Goal: Participate in discussion: Engage in conversation with other users on a specific topic

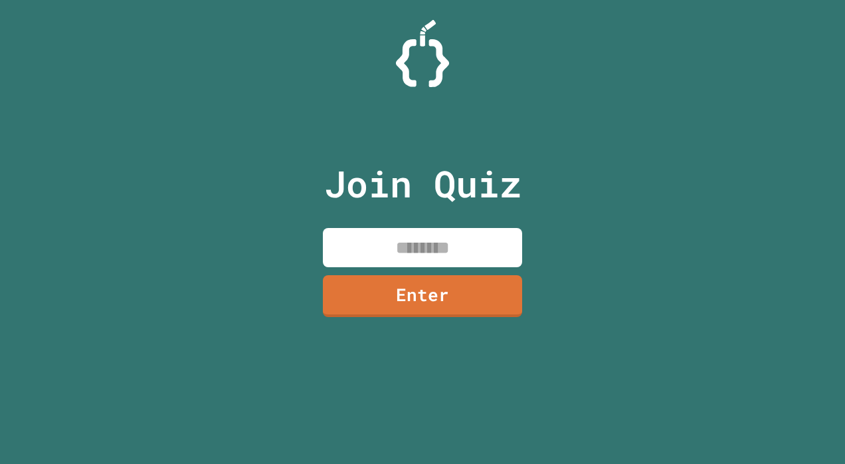
click at [456, 252] on input at bounding box center [422, 247] width 199 height 39
type input "********"
click at [436, 284] on link "Enter" at bounding box center [422, 295] width 199 height 44
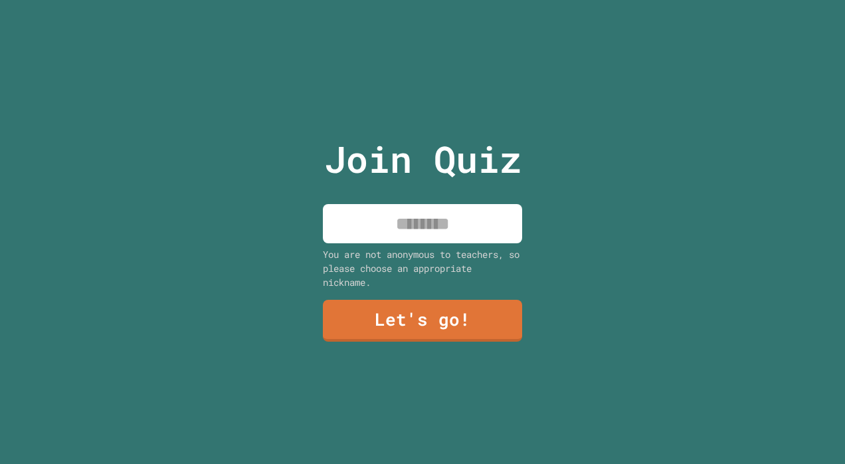
click at [460, 233] on input at bounding box center [422, 223] width 199 height 39
type input "*******"
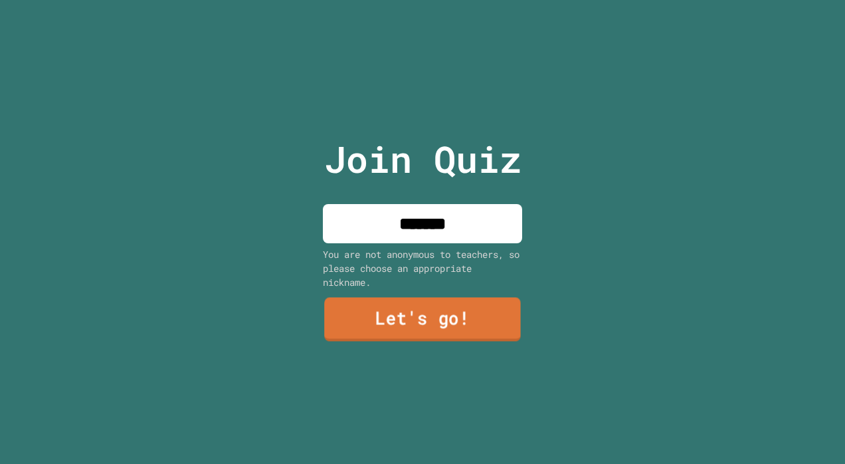
click at [448, 316] on link "Let's go!" at bounding box center [422, 319] width 197 height 44
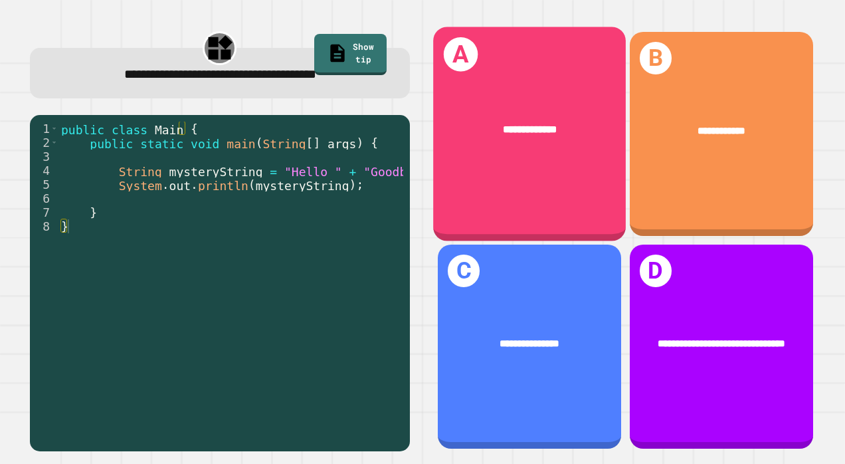
click at [565, 175] on div "**********" at bounding box center [529, 134] width 193 height 215
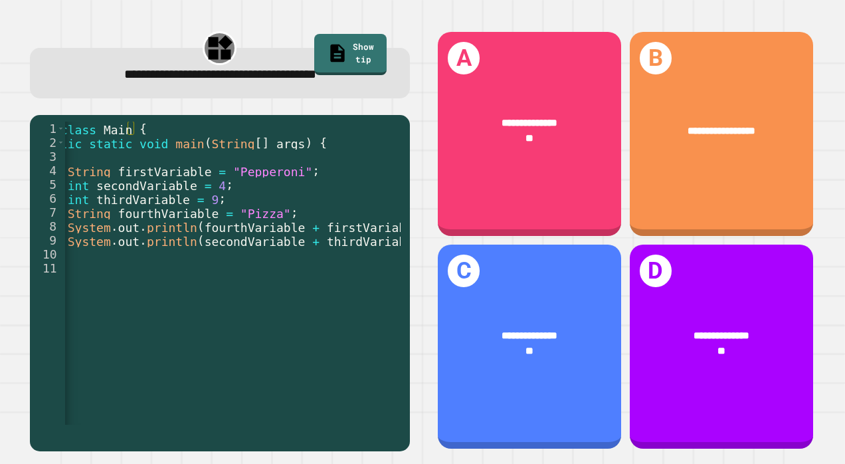
scroll to position [0, 56]
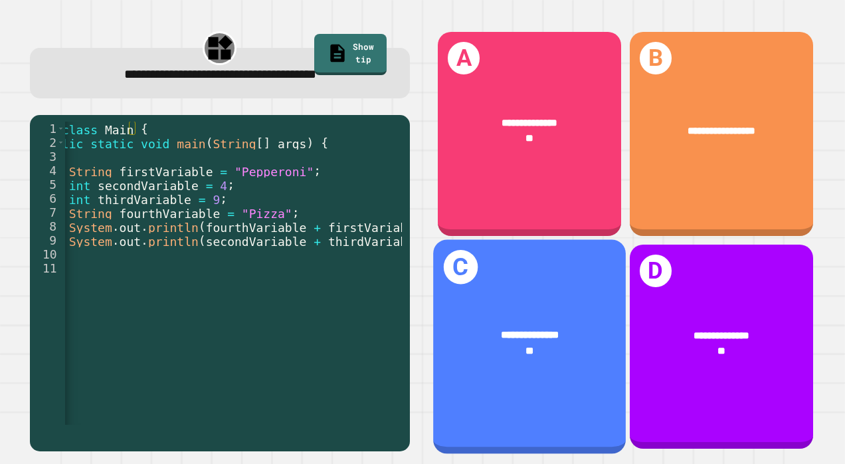
click at [545, 306] on div "**********" at bounding box center [529, 343] width 193 height 74
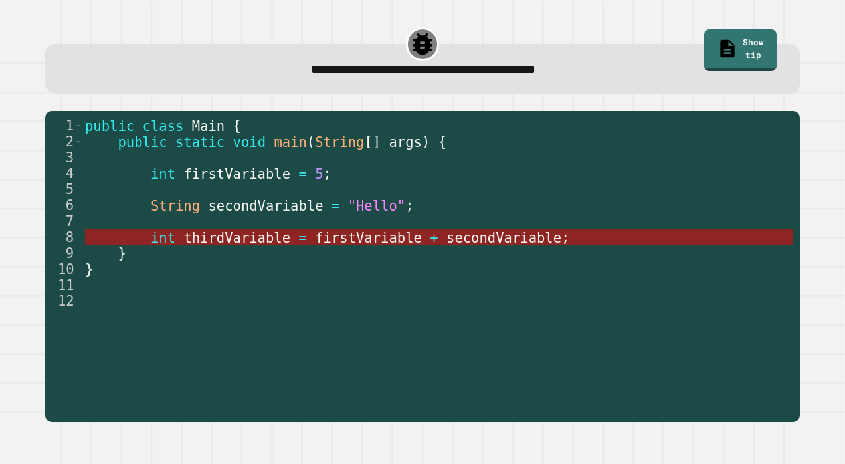
click at [504, 242] on span "secondVariable" at bounding box center [503, 238] width 115 height 16
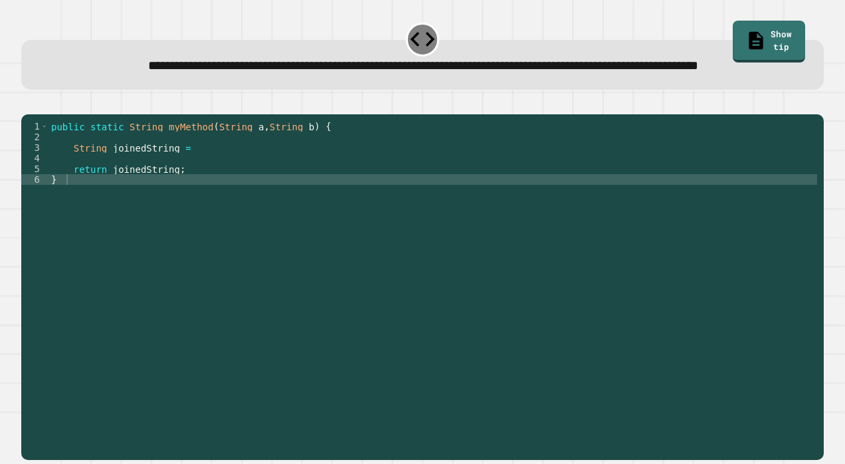
click at [218, 186] on div "public static String myMethod ( String a , String b ) { String joinedString = r…" at bounding box center [432, 264] width 769 height 287
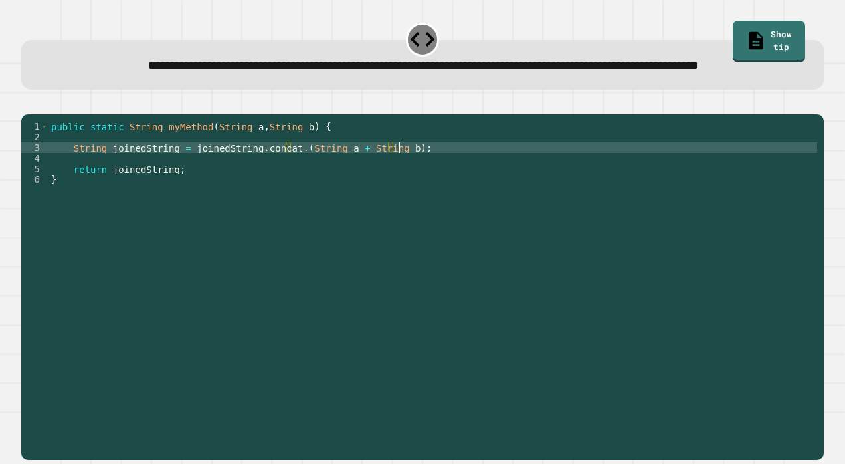
scroll to position [0, 24]
click at [28, 103] on icon "button" at bounding box center [28, 103] width 0 height 0
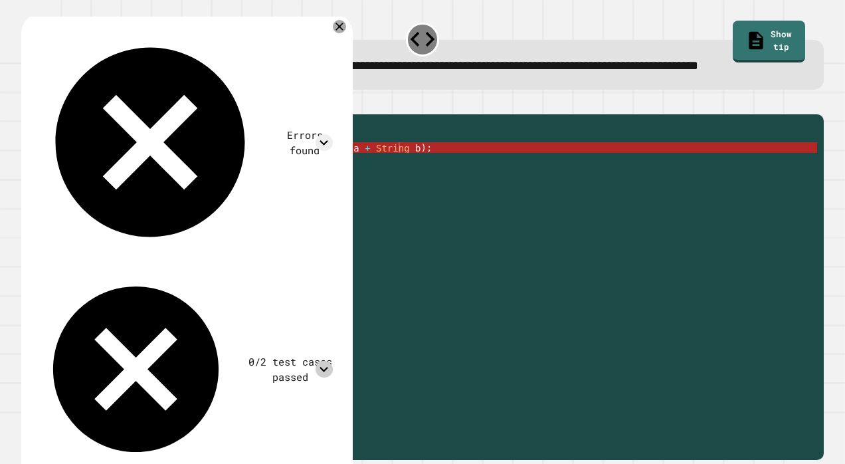
click at [332, 361] on icon at bounding box center [324, 369] width 17 height 17
click at [167, 339] on div "public static String myMethod ( String a , String b ) { String joinedString = j…" at bounding box center [432, 264] width 769 height 287
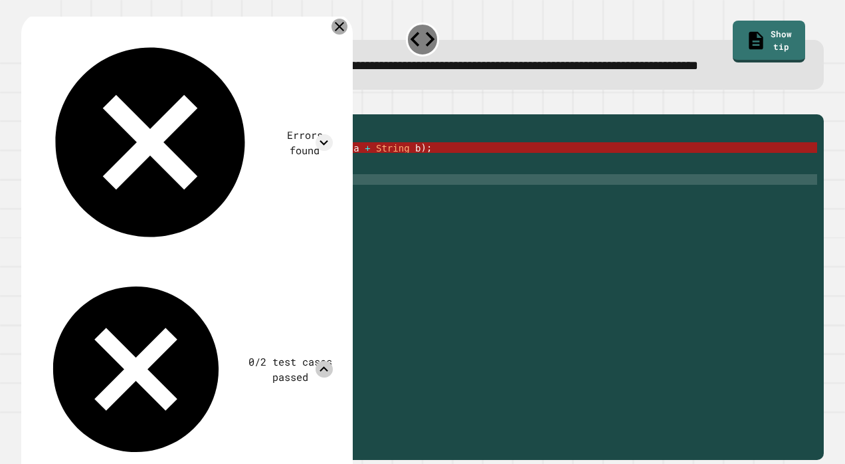
click at [346, 35] on icon at bounding box center [340, 27] width 16 height 16
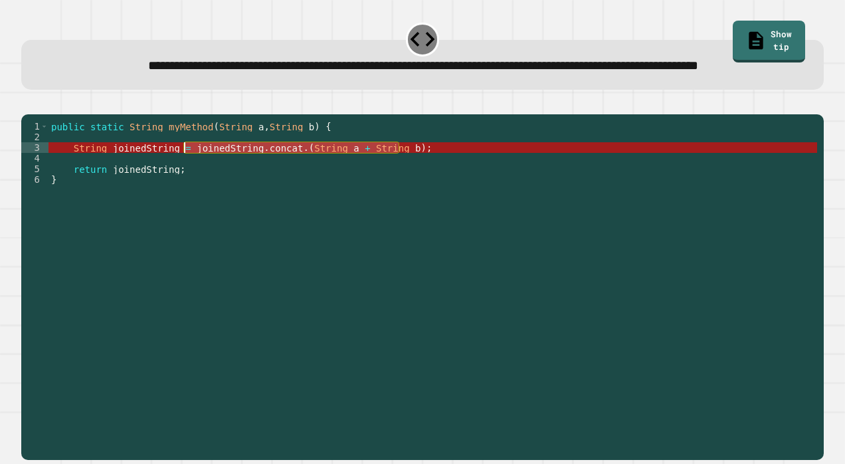
drag, startPoint x: 409, startPoint y: 189, endPoint x: 185, endPoint y: 192, distance: 223.9
click at [185, 192] on div "public static String myMethod ( String a , String b ) { String joinedString = j…" at bounding box center [432, 264] width 769 height 287
type textarea "**********"
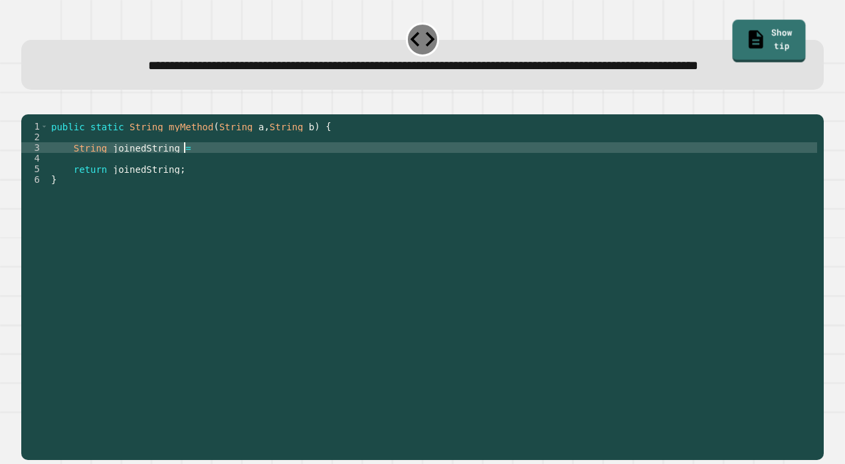
click at [755, 39] on link "Show tip" at bounding box center [769, 41] width 73 height 43
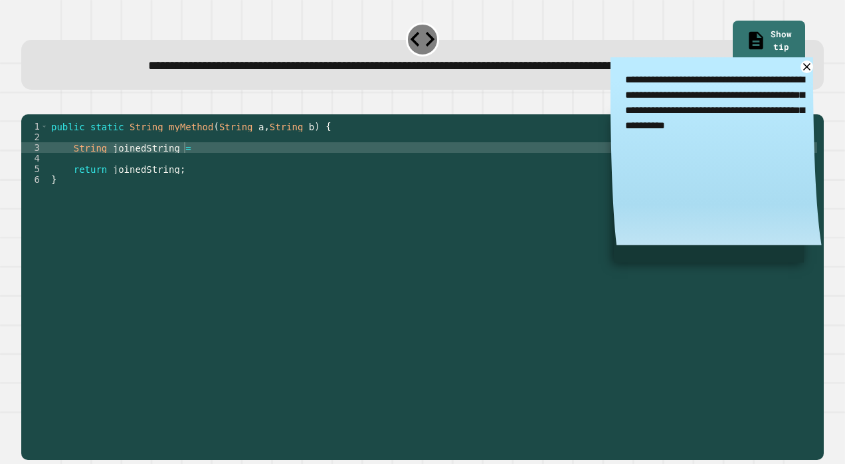
click at [415, 195] on div "public static String myMethod ( String a , String b ) { String joinedString = r…" at bounding box center [432, 264] width 769 height 287
type textarea "**********"
click at [41, 116] on icon "button" at bounding box center [36, 110] width 7 height 9
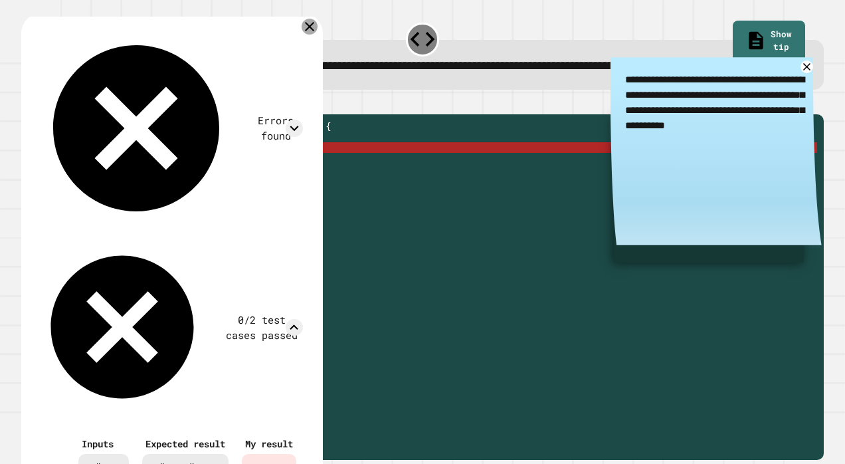
click at [318, 35] on div at bounding box center [310, 27] width 16 height 16
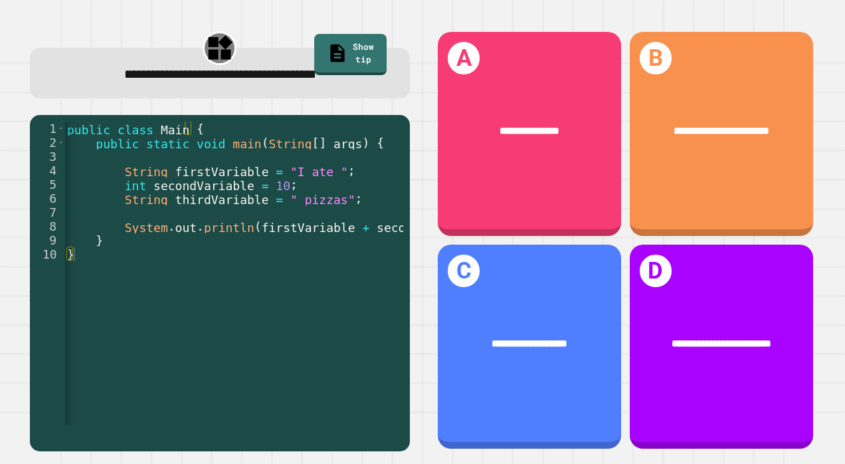
scroll to position [0, 0]
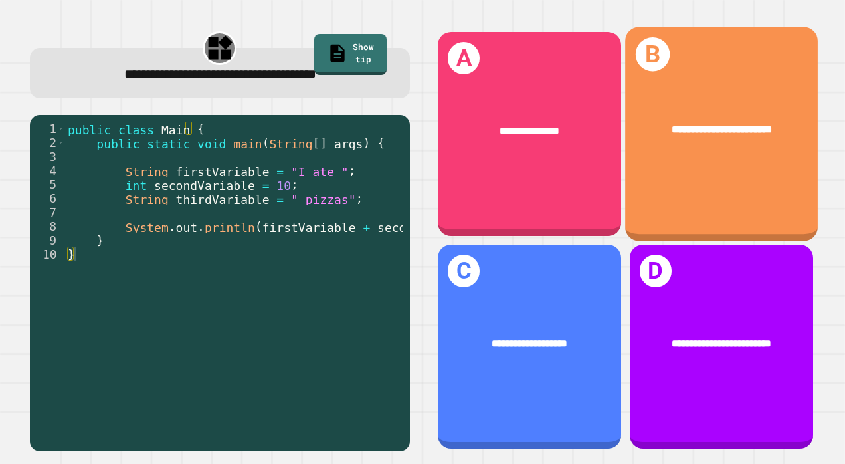
click at [728, 195] on div "**********" at bounding box center [721, 134] width 193 height 215
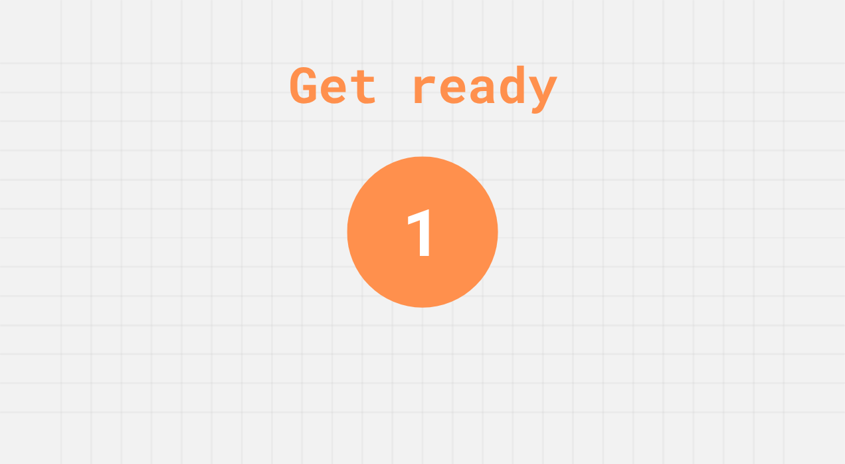
click at [198, 124] on div "Get ready 1" at bounding box center [422, 232] width 845 height 464
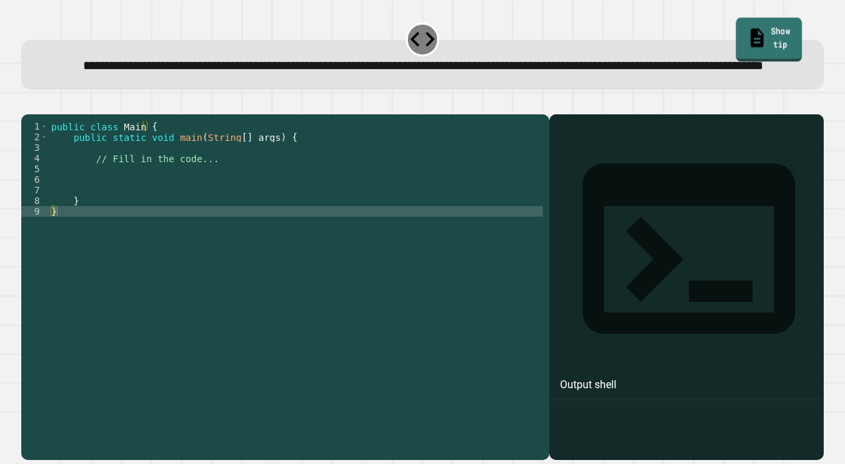
click at [740, 37] on link "Show tip" at bounding box center [769, 40] width 66 height 44
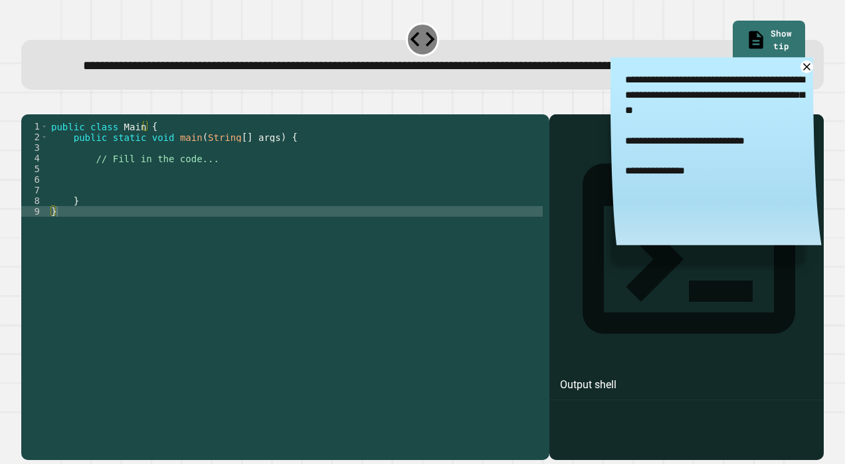
click at [219, 229] on div "public class Main { public static void main ( String [ ] args ) { // Fill in th…" at bounding box center [295, 264] width 495 height 287
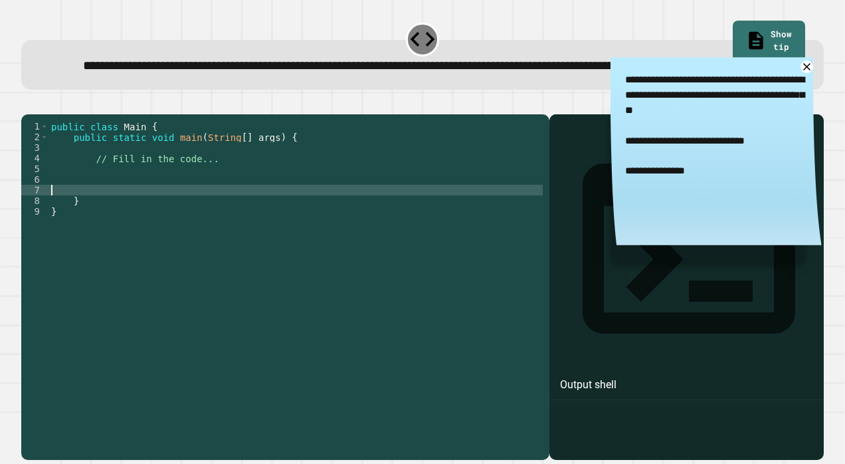
click at [233, 205] on div "public class Main { public static void main ( String [ ] args ) { // Fill in th…" at bounding box center [295, 264] width 495 height 287
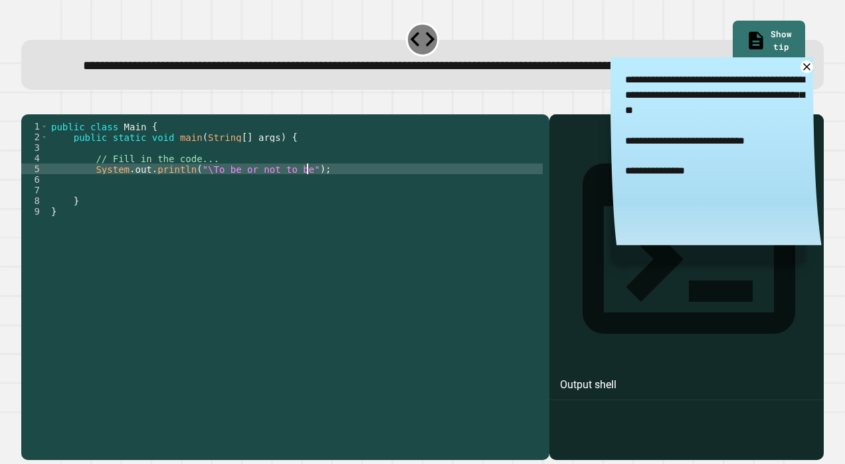
scroll to position [0, 17]
click at [39, 116] on icon "button" at bounding box center [36, 110] width 7 height 9
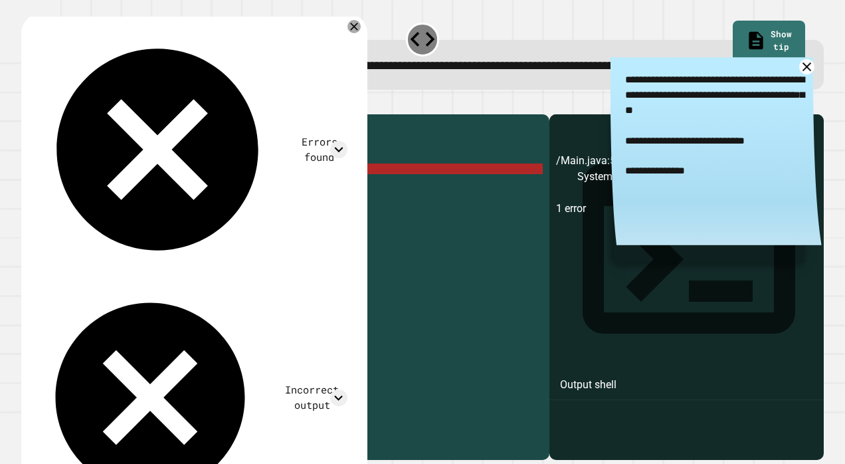
click at [799, 74] on icon at bounding box center [806, 66] width 15 height 15
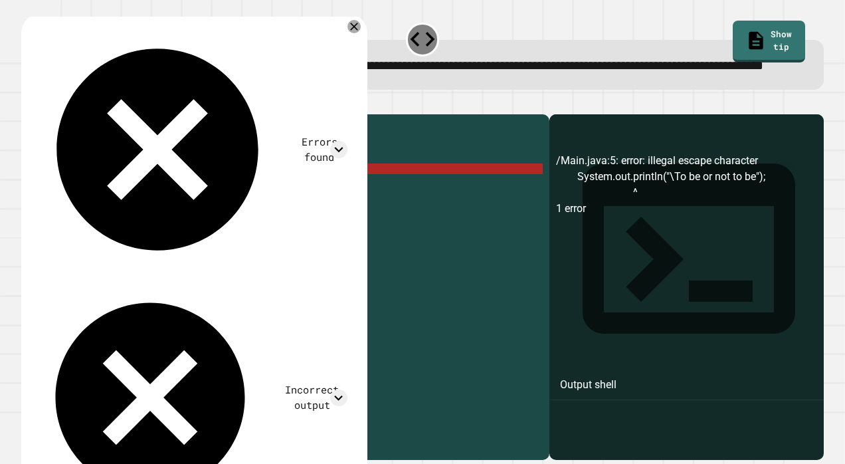
click at [292, 210] on div "public class Main { public static void main ( String [ ] args ) { // Fill in th…" at bounding box center [295, 264] width 495 height 287
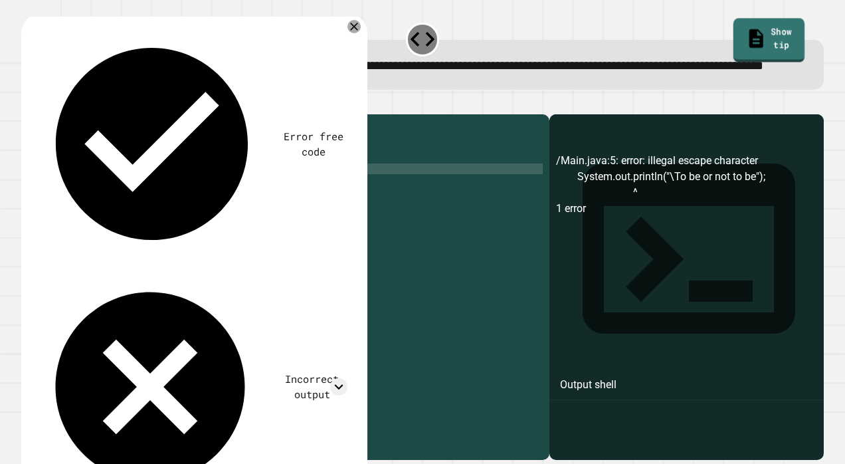
click at [746, 37] on icon at bounding box center [756, 39] width 21 height 23
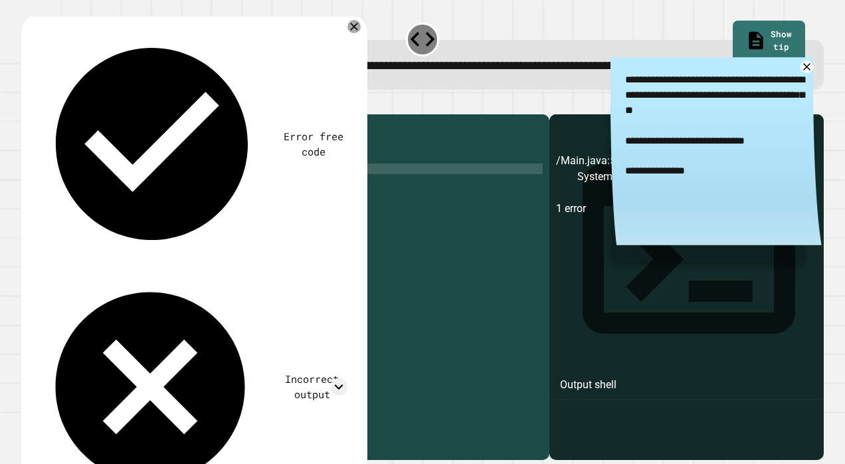
click at [298, 203] on div "public class Main { public static void main ( String [ ] args ) { // Fill in th…" at bounding box center [295, 264] width 495 height 287
click at [28, 103] on icon "button" at bounding box center [28, 103] width 0 height 0
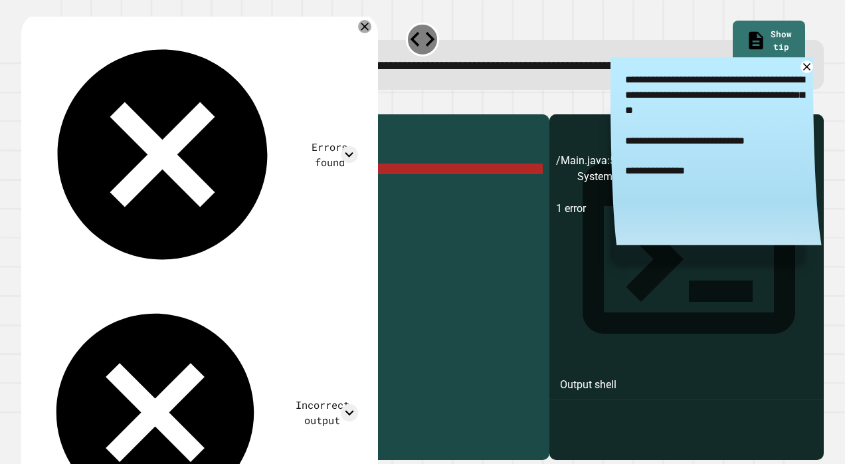
click at [318, 210] on div "public class Main { public static void main ( String [ ] args ) { // Fill in th…" at bounding box center [295, 264] width 495 height 287
type textarea "**********"
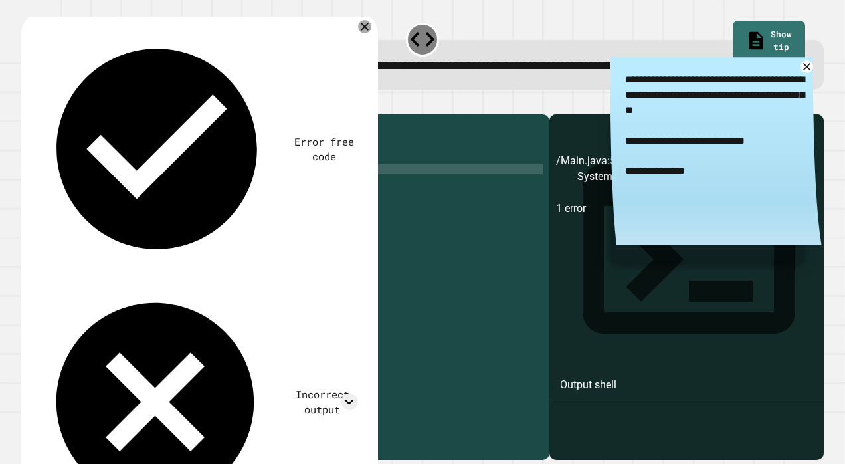
click at [28, 103] on button "button" at bounding box center [28, 103] width 0 height 0
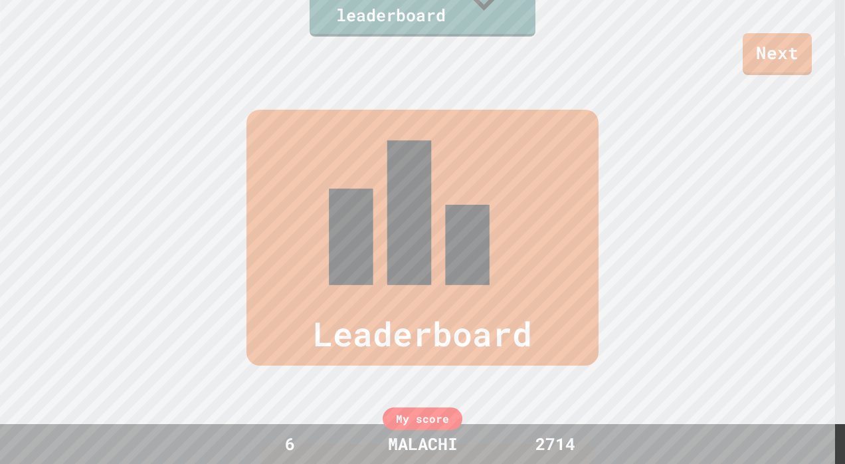
scroll to position [553, 0]
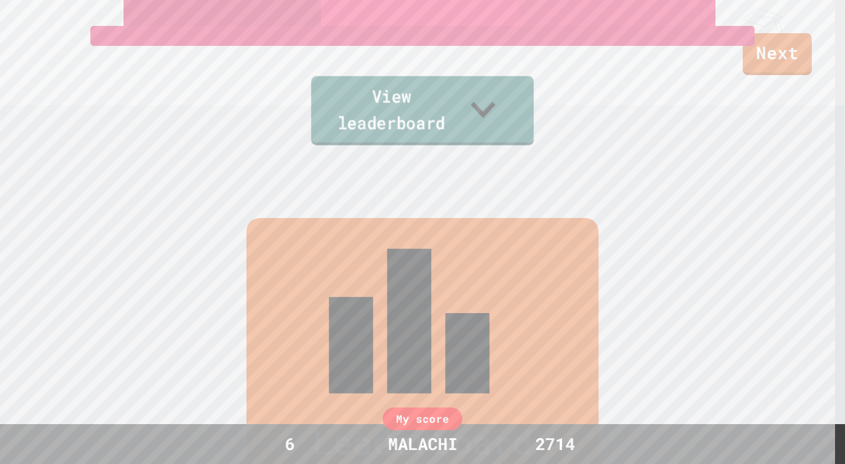
click at [434, 132] on link "View leaderboard" at bounding box center [422, 110] width 223 height 69
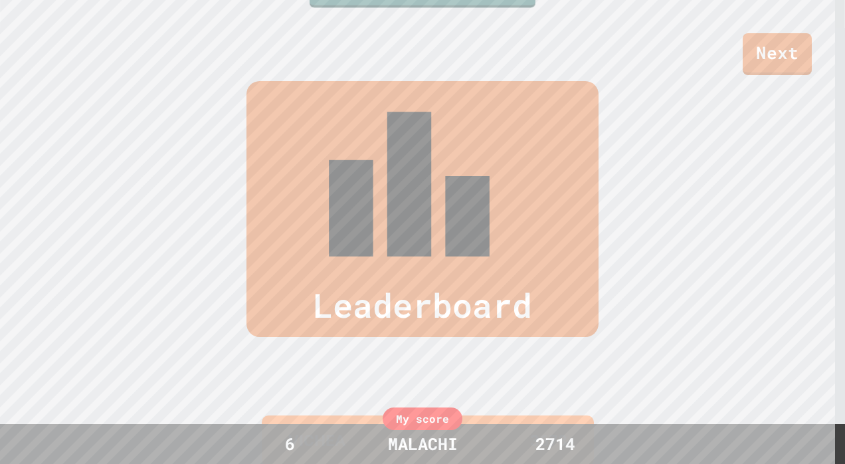
scroll to position [458, 0]
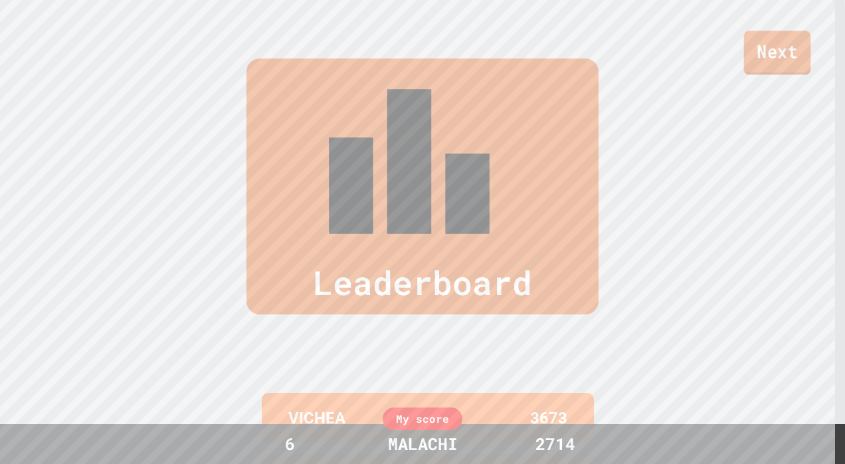
click at [794, 61] on link "Next" at bounding box center [777, 53] width 67 height 44
